Goal: Use online tool/utility: Utilize a website feature to perform a specific function

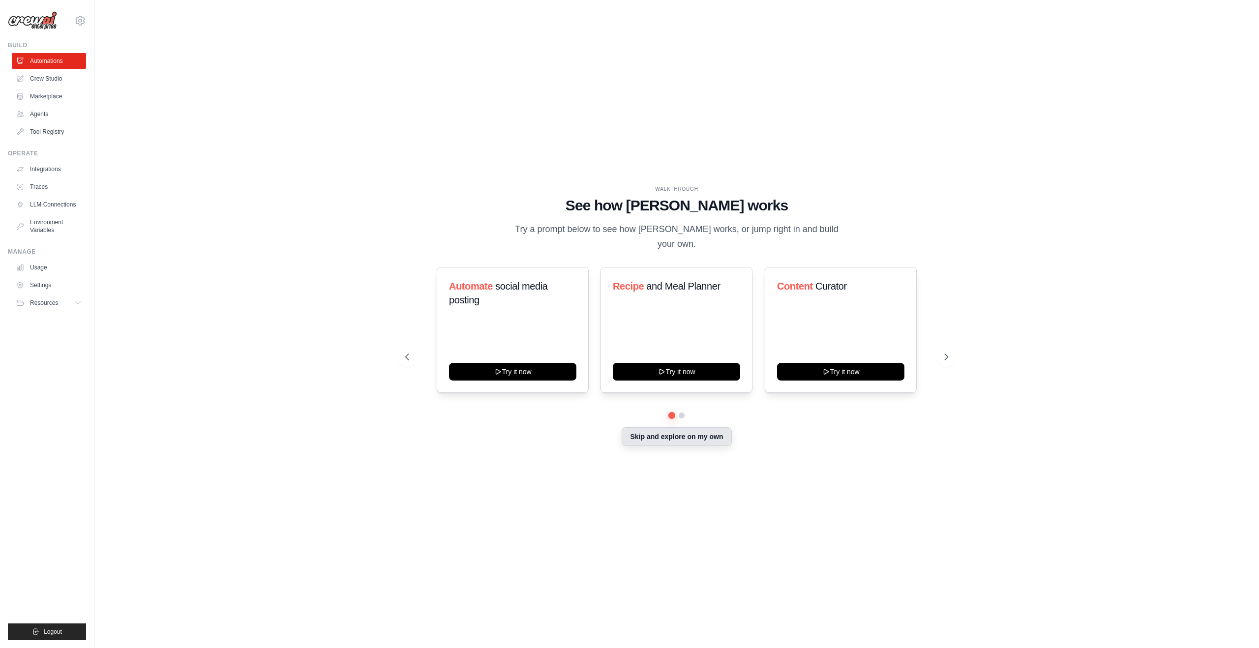
click at [682, 435] on button "Skip and explore on my own" at bounding box center [676, 436] width 110 height 19
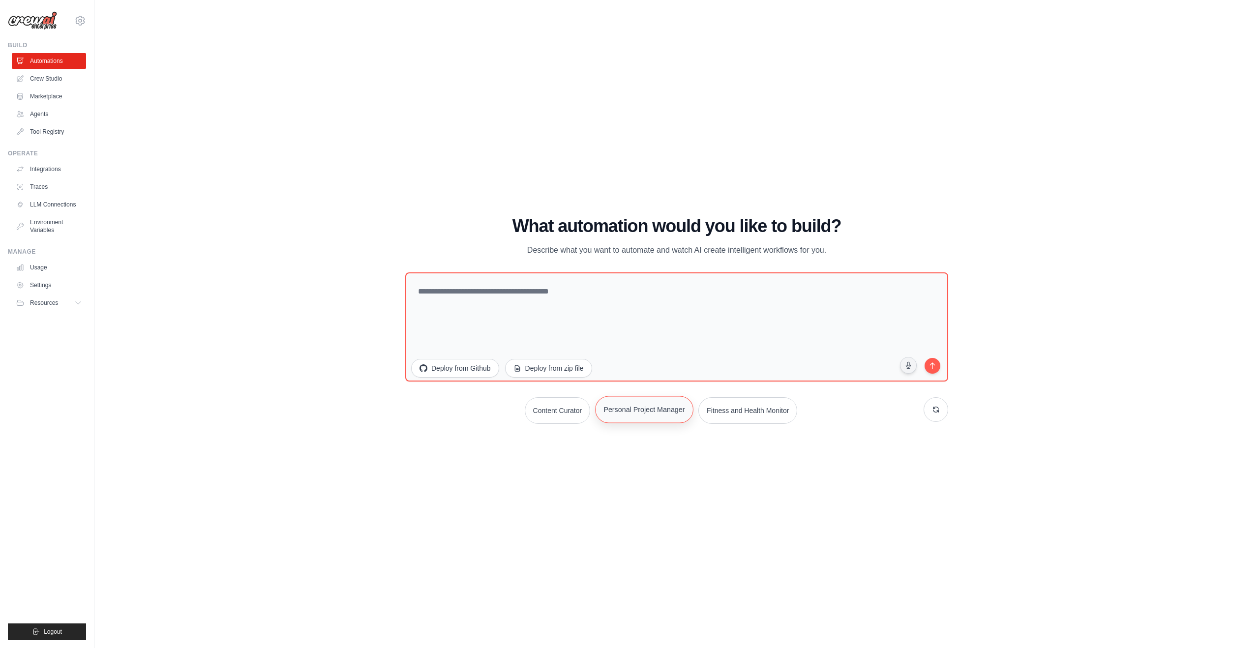
click at [637, 407] on button "Personal Project Manager" at bounding box center [644, 409] width 98 height 27
type textarea "**********"
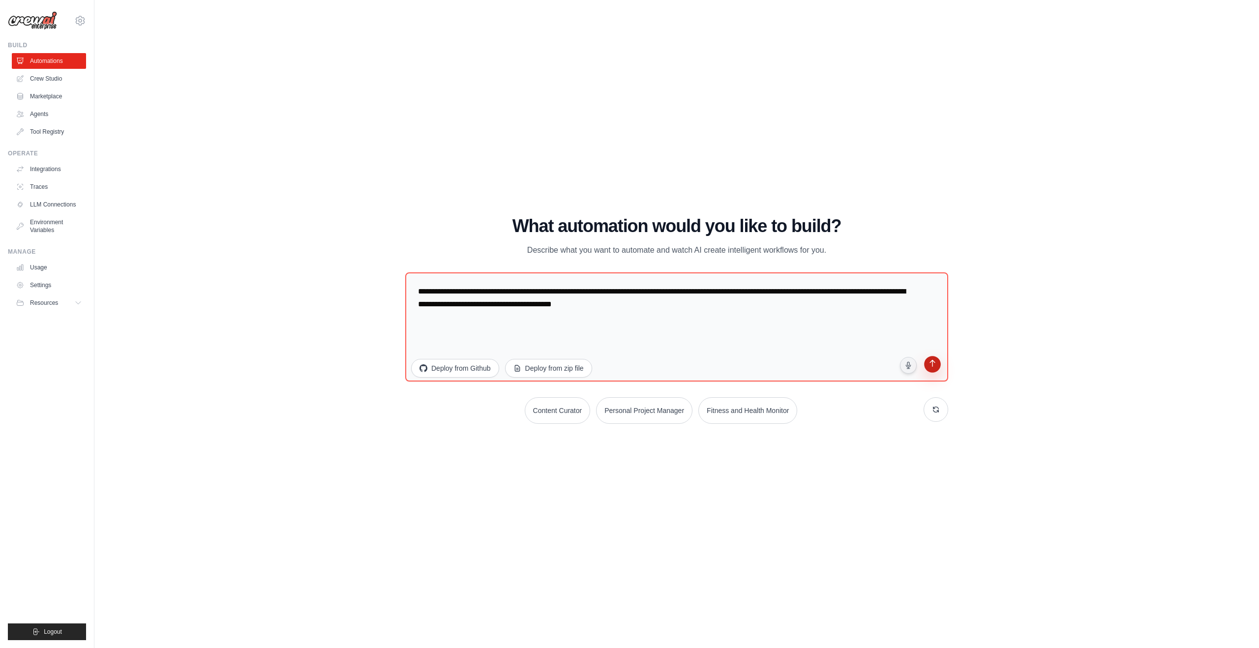
click at [935, 367] on icon "submit" at bounding box center [931, 364] width 9 height 9
click at [39, 269] on link "Usage" at bounding box center [50, 268] width 74 height 16
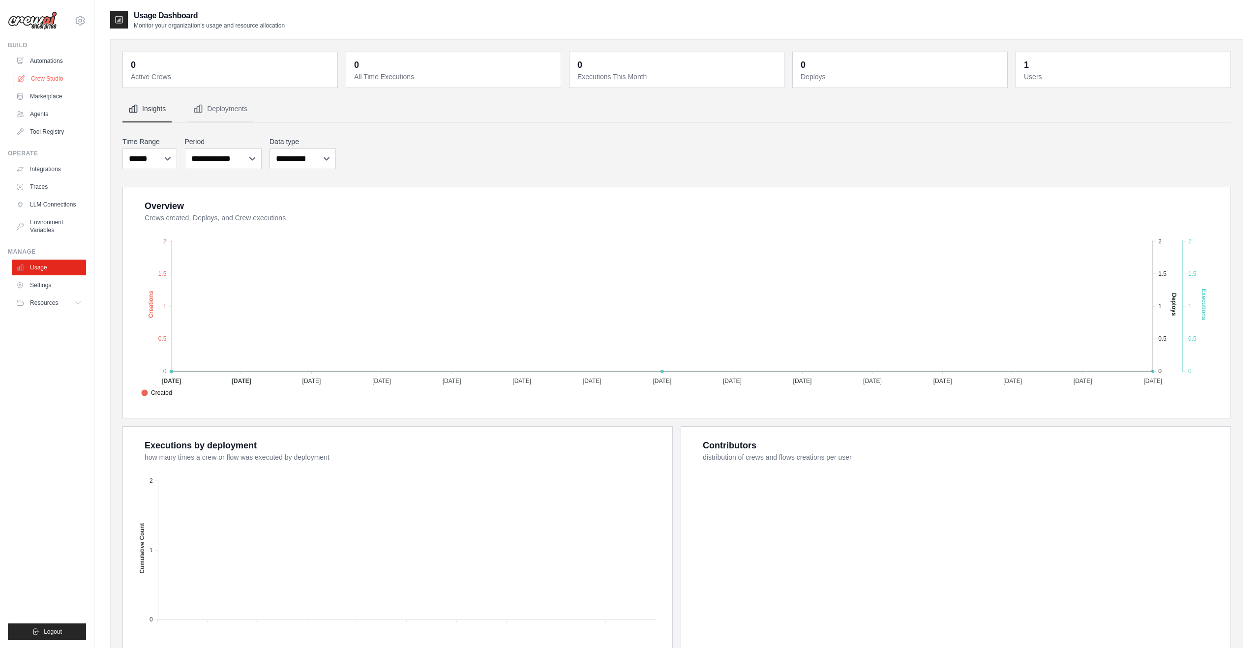
click at [54, 83] on link "Crew Studio" at bounding box center [50, 79] width 74 height 16
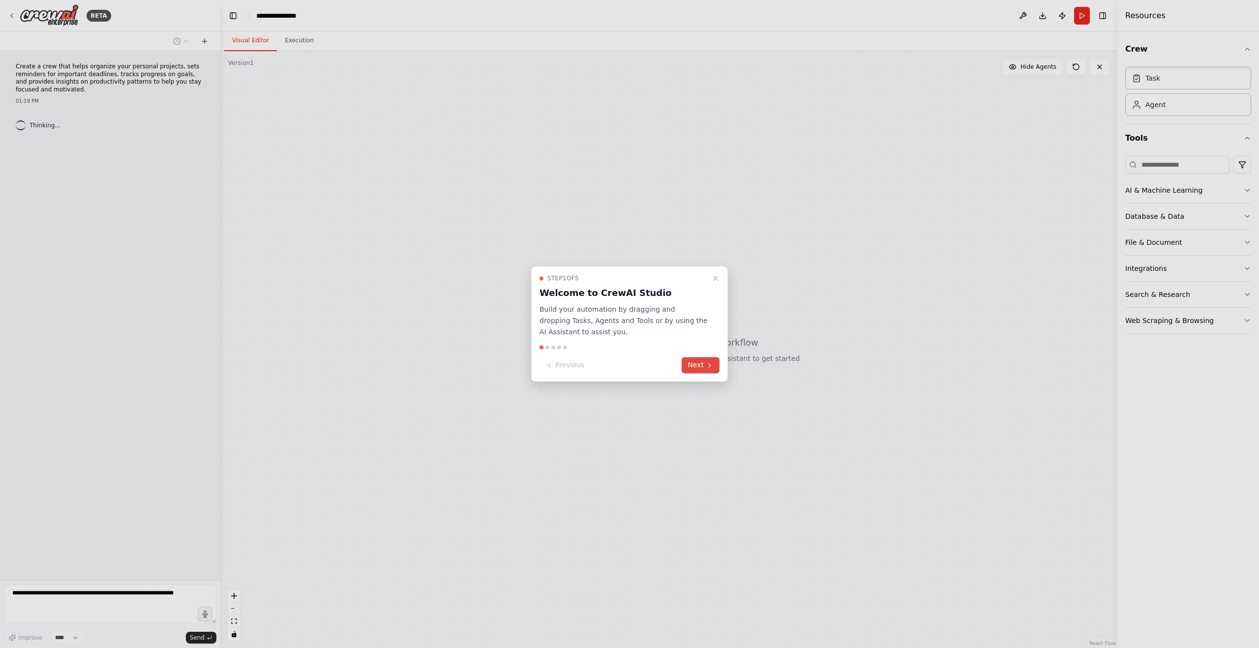
click at [707, 366] on icon at bounding box center [710, 365] width 8 height 8
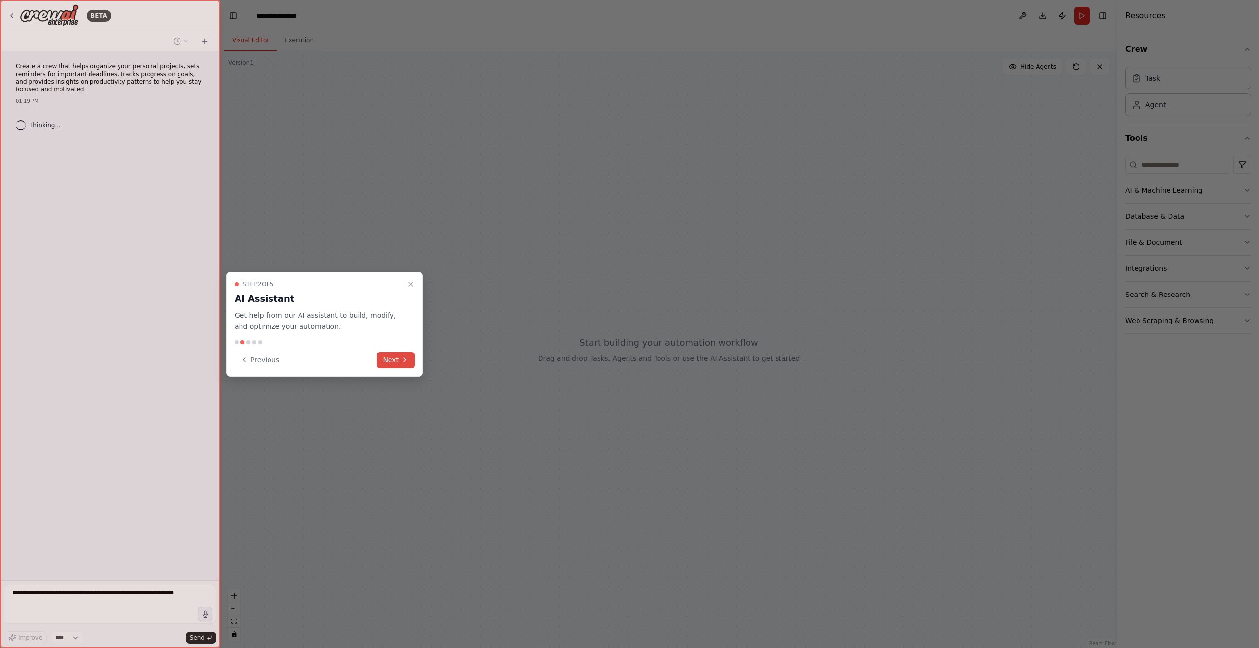
click at [399, 364] on button "Next" at bounding box center [396, 360] width 38 height 16
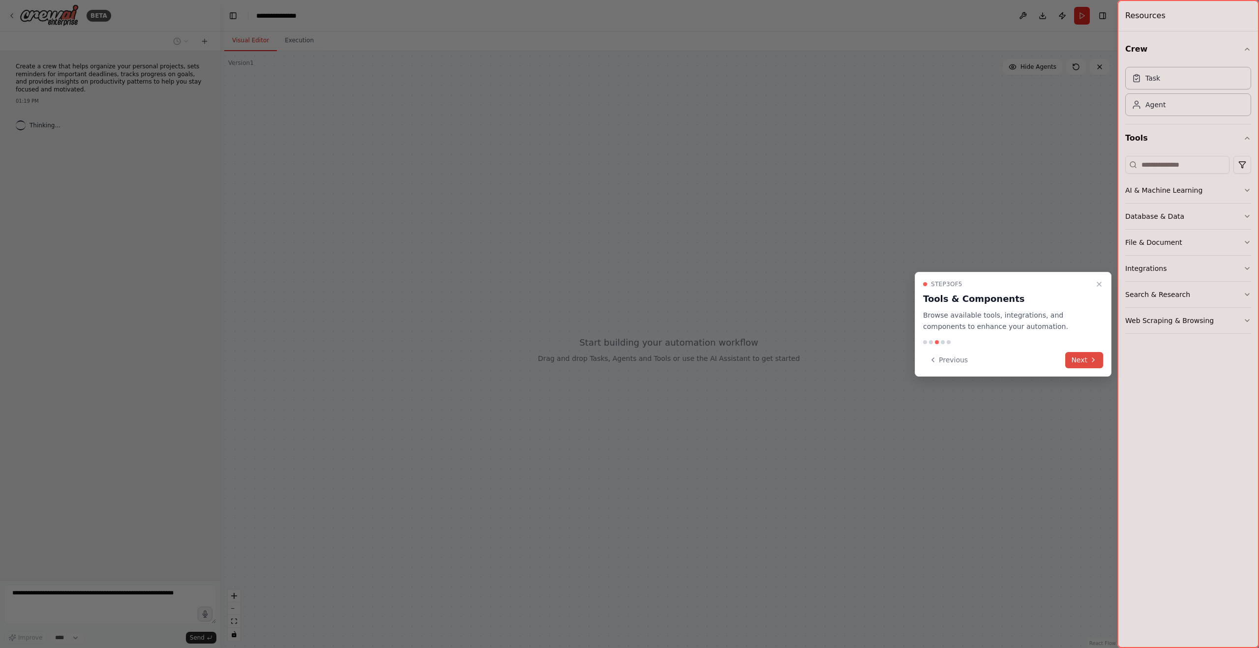
click at [1079, 356] on button "Next" at bounding box center [1084, 360] width 38 height 16
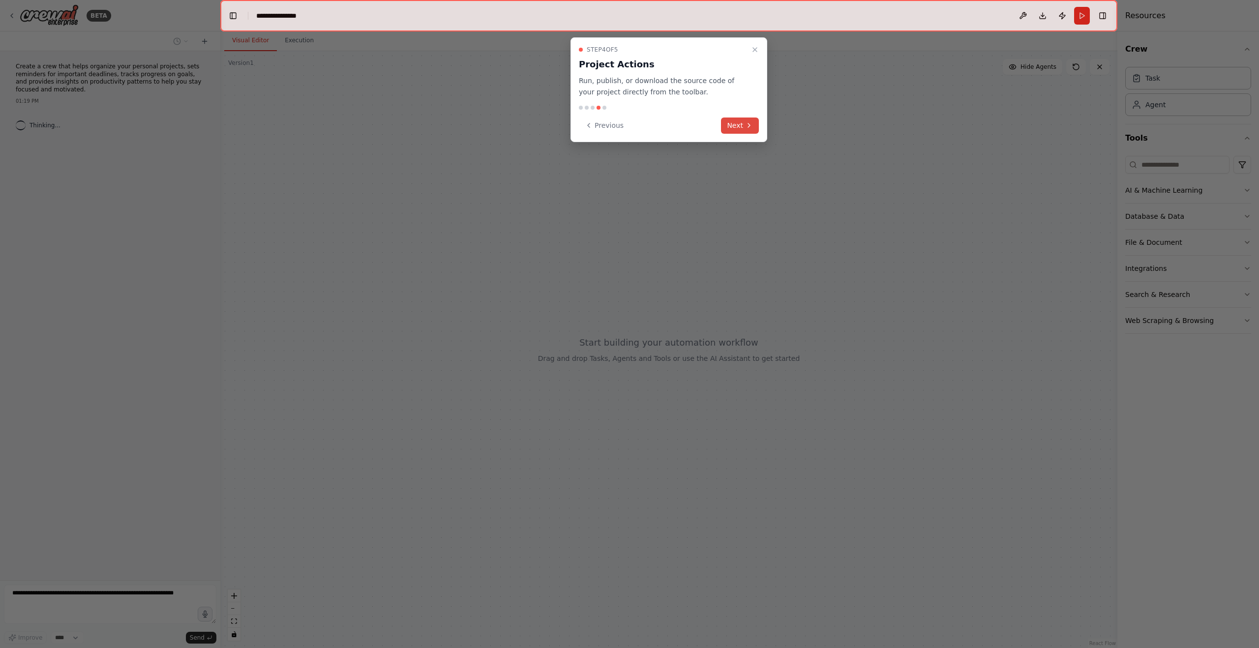
click at [739, 128] on button "Next" at bounding box center [740, 126] width 38 height 16
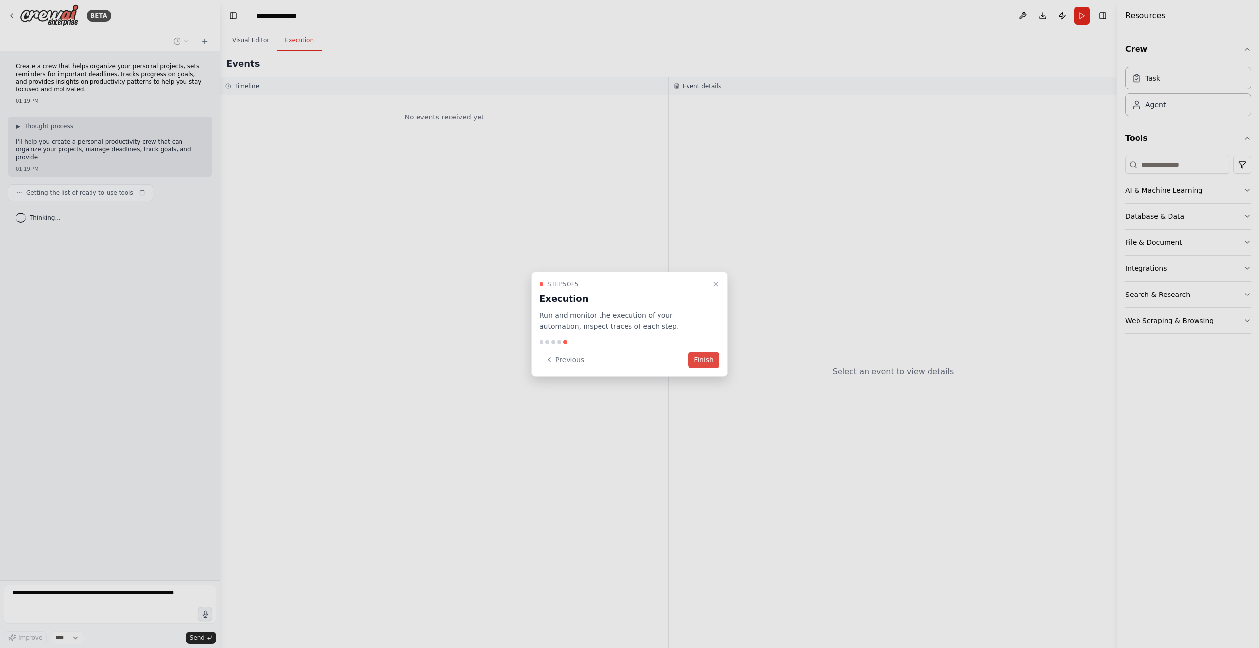
click at [700, 361] on button "Finish" at bounding box center [703, 360] width 31 height 16
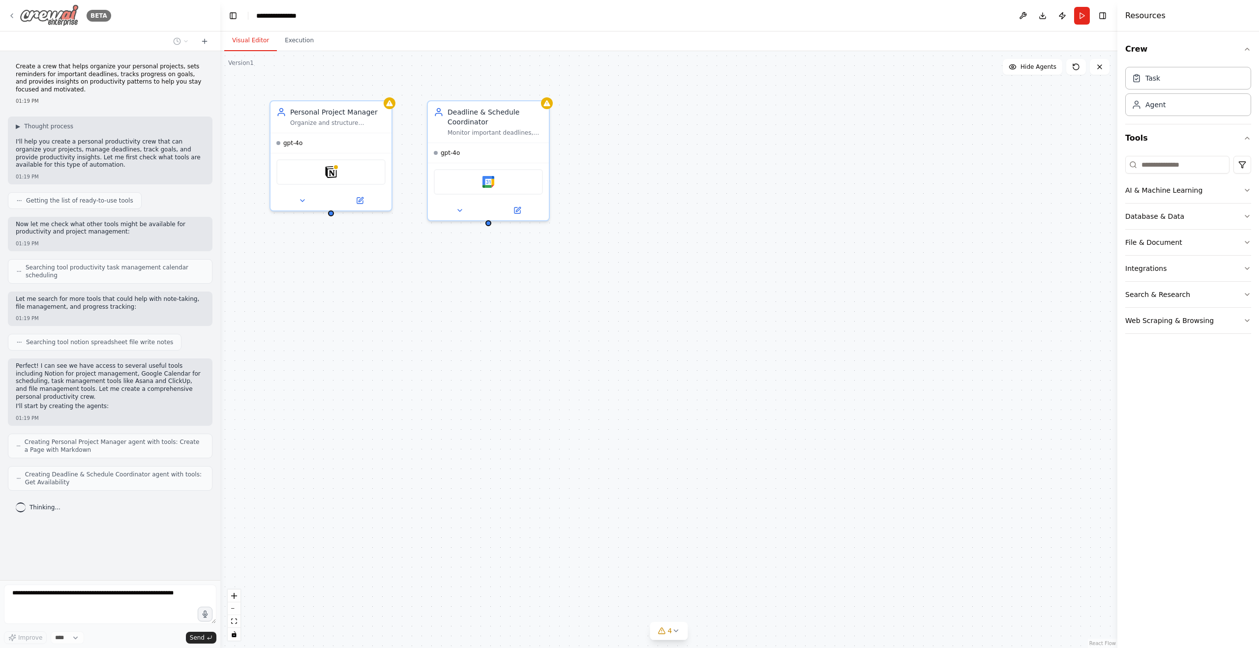
click at [12, 16] on icon at bounding box center [12, 16] width 8 height 8
